Goal: Transaction & Acquisition: Purchase product/service

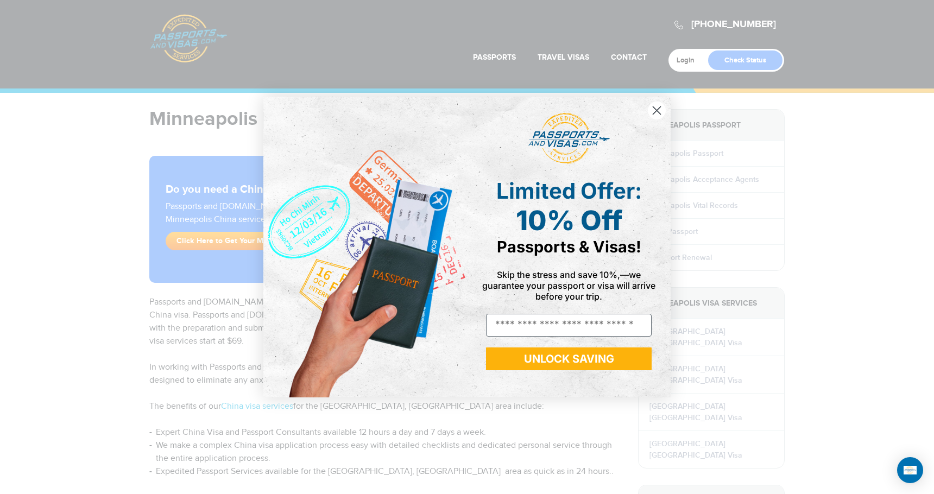
click at [652, 111] on circle "Close dialog" at bounding box center [657, 111] width 18 height 18
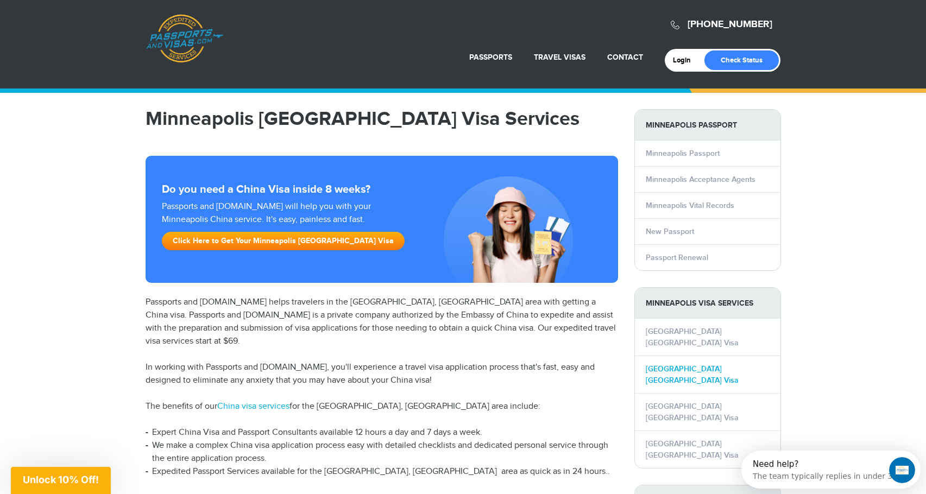
click at [686, 364] on link "Minneapolis China Visa" at bounding box center [692, 374] width 93 height 21
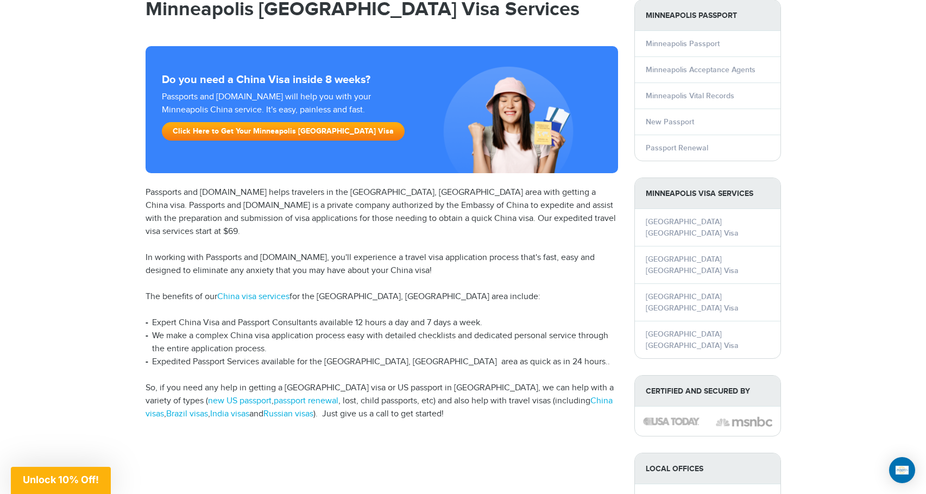
scroll to position [109, 0]
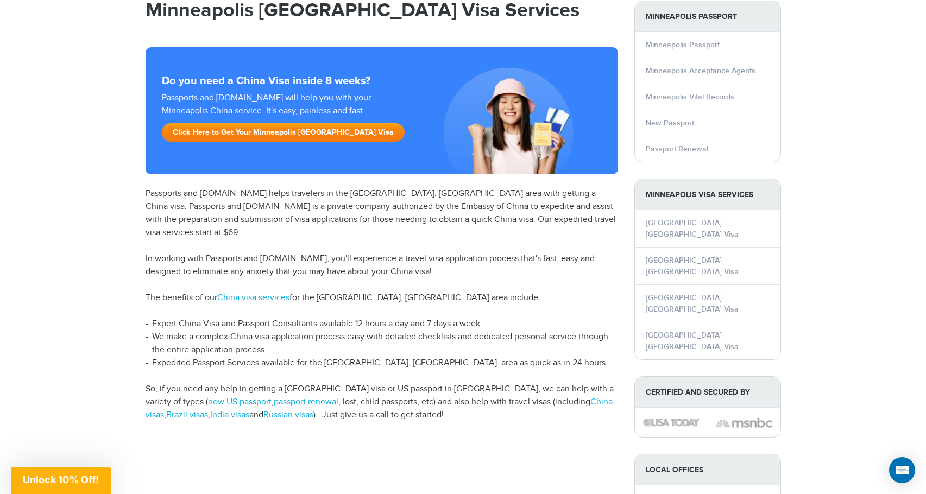
click at [241, 131] on link "Click Here to Get Your Minneapolis China Visa" at bounding box center [283, 132] width 243 height 18
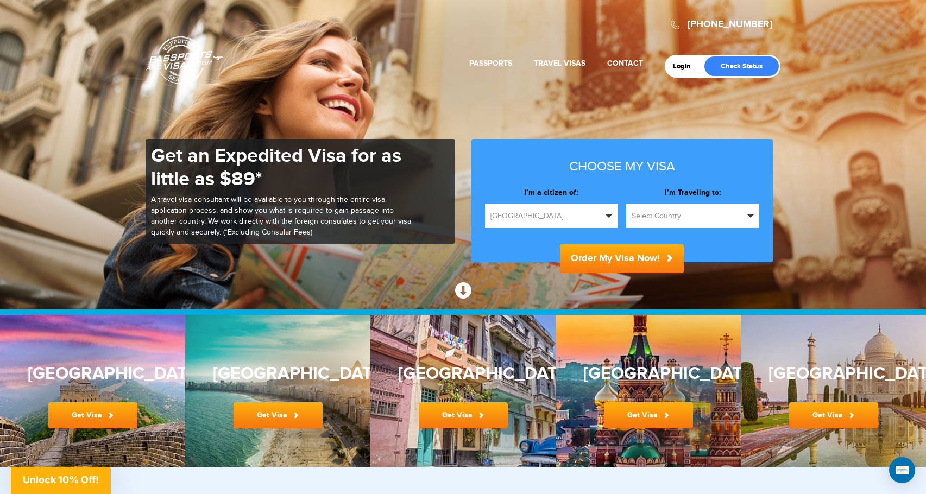
click at [671, 216] on span "Select Country" at bounding box center [687, 216] width 112 height 11
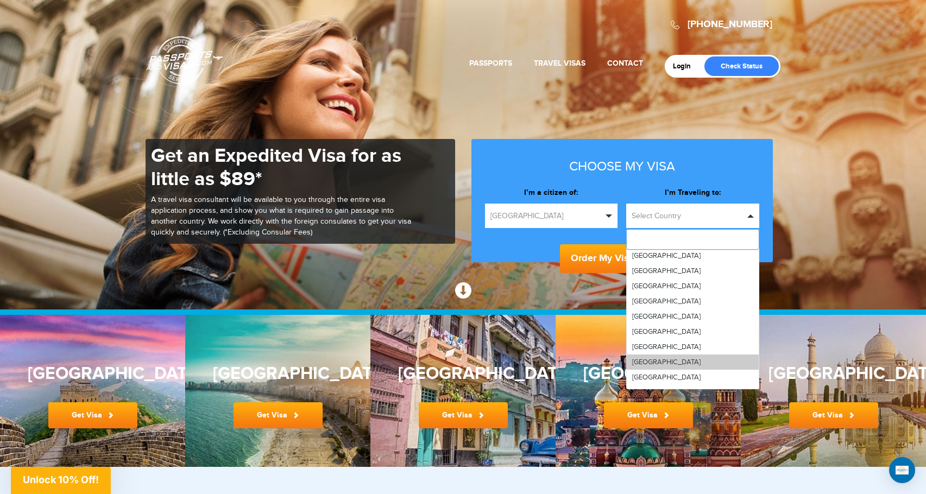
scroll to position [543, 0]
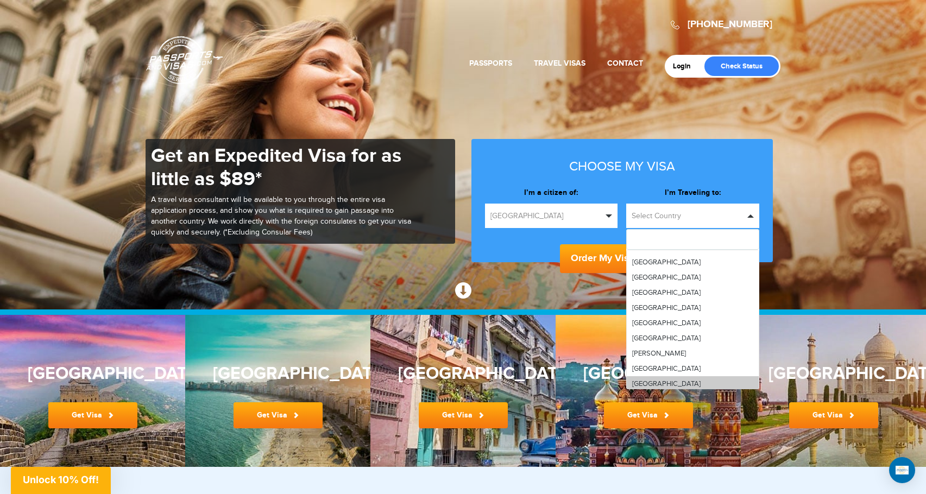
click at [658, 379] on link "[GEOGRAPHIC_DATA]" at bounding box center [693, 383] width 132 height 15
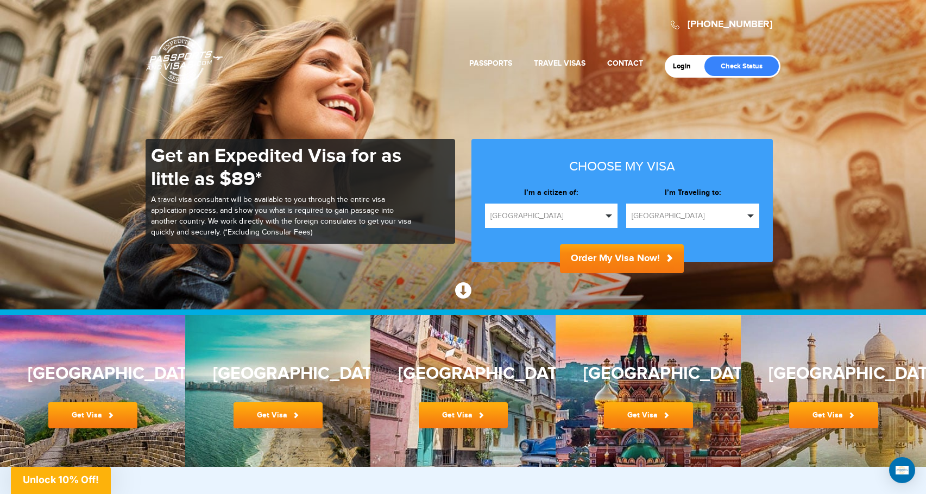
click at [617, 258] on button "Order My Visa Now!" at bounding box center [622, 258] width 124 height 29
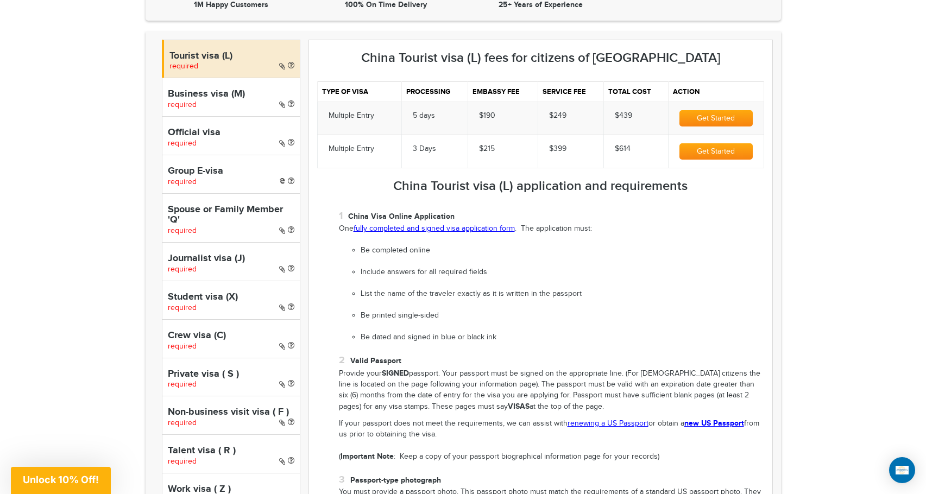
scroll to position [380, 0]
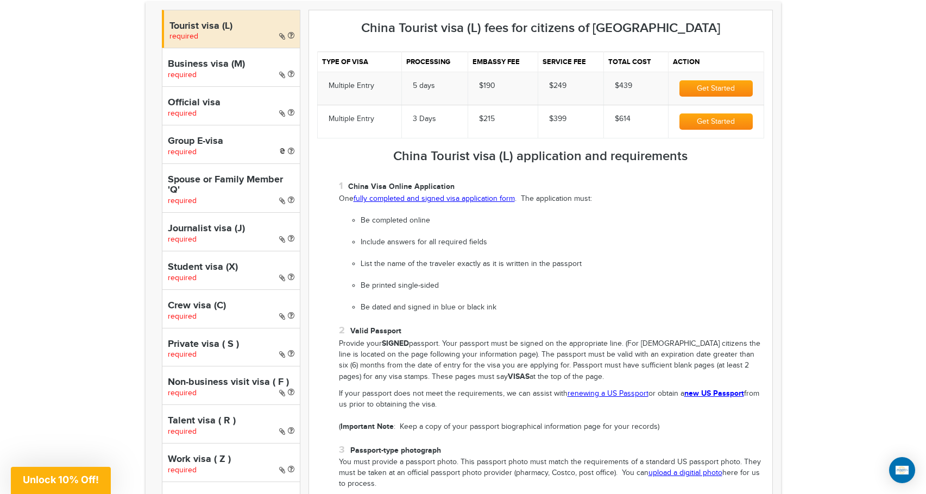
click at [225, 71] on div "Business visa (M) required" at bounding box center [231, 67] width 138 height 39
select select "*****"
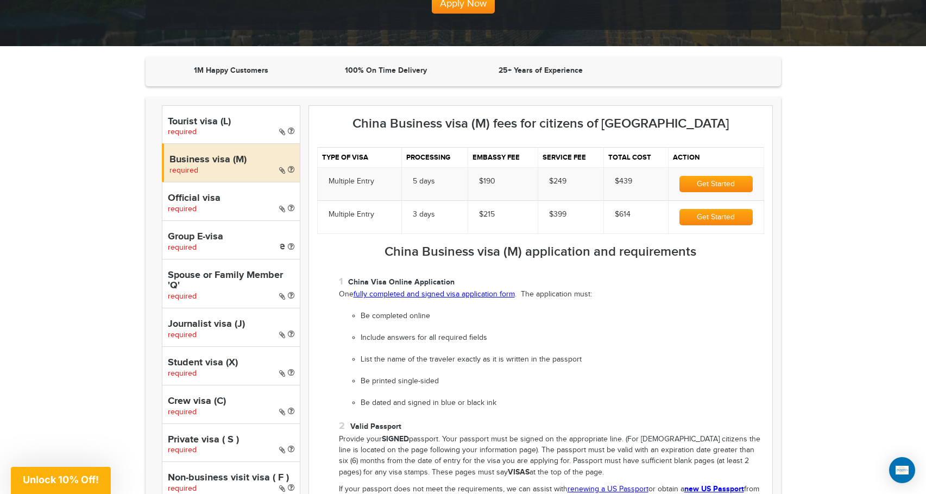
scroll to position [271, 0]
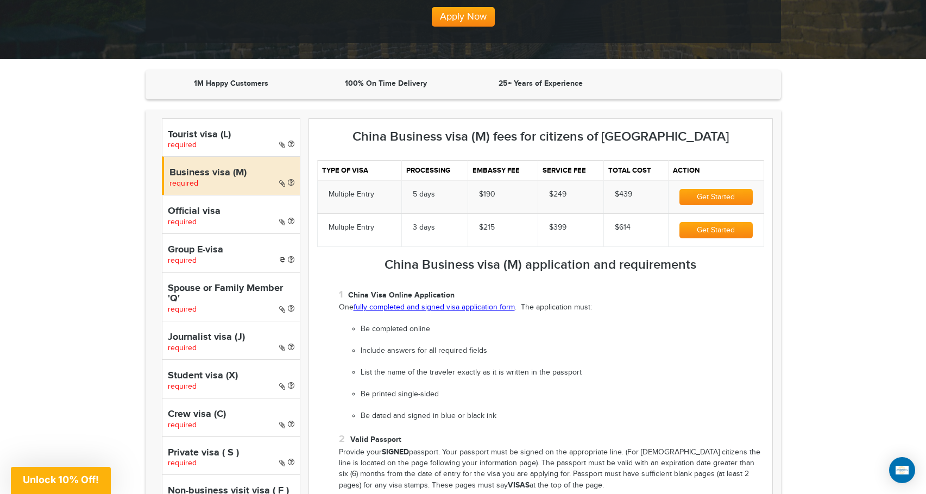
click at [725, 196] on button "Get Started" at bounding box center [715, 197] width 73 height 16
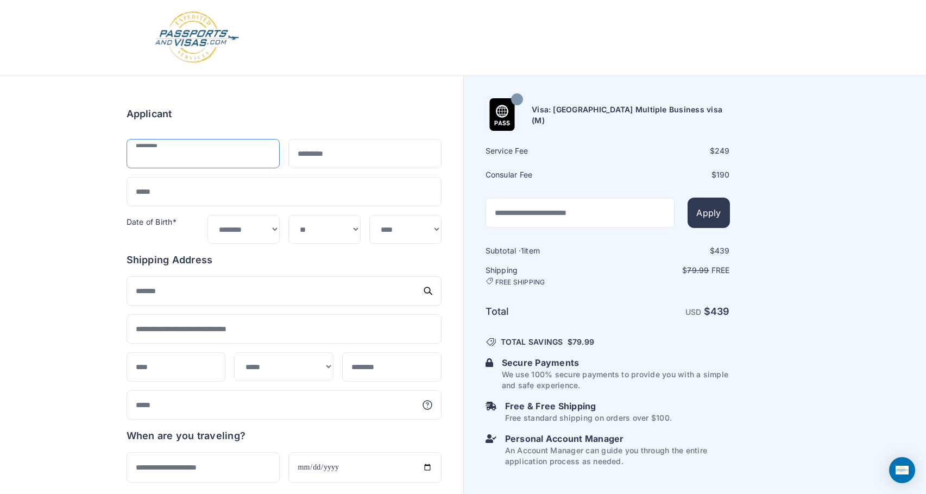
click at [216, 163] on input "text" at bounding box center [202, 153] width 153 height 29
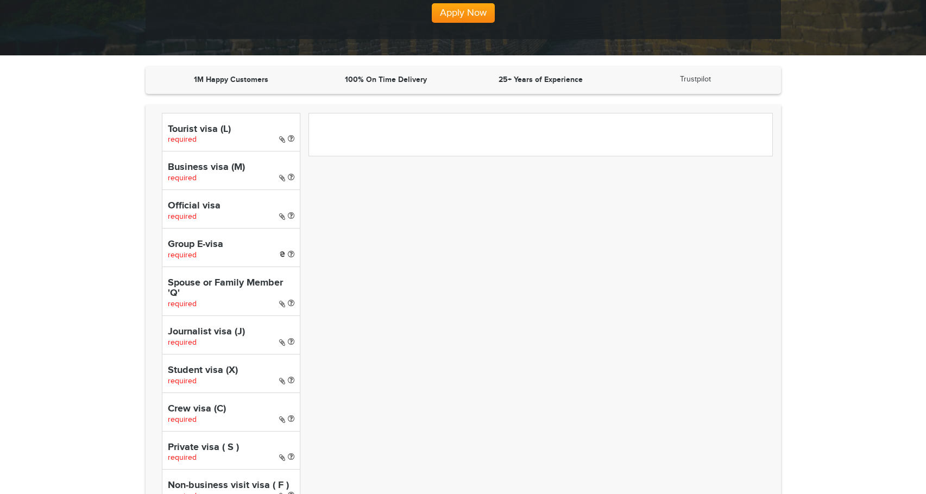
select select "*****"
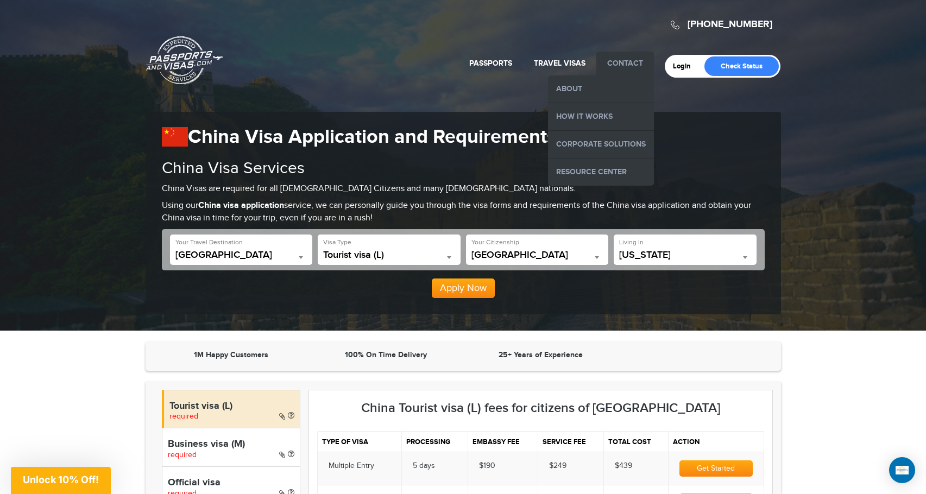
click at [629, 61] on link "Contact" at bounding box center [625, 63] width 36 height 9
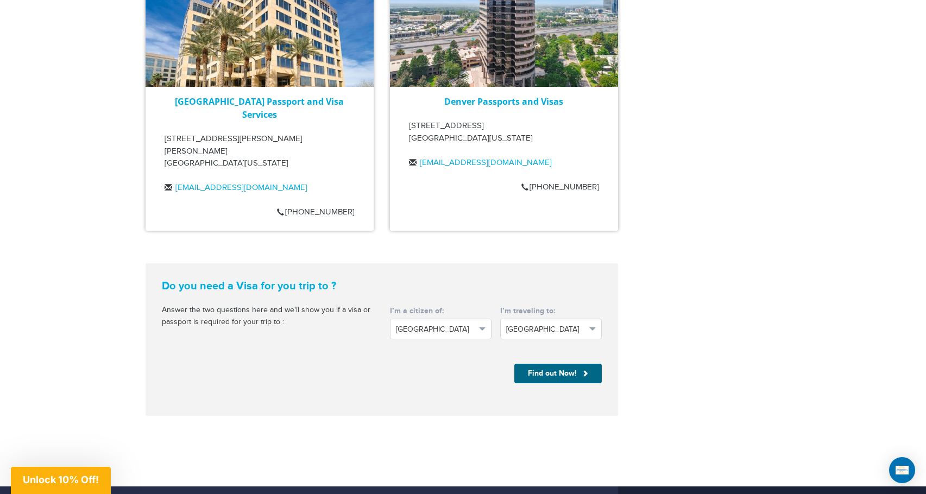
scroll to position [1466, 0]
